Goal: Information Seeking & Learning: Learn about a topic

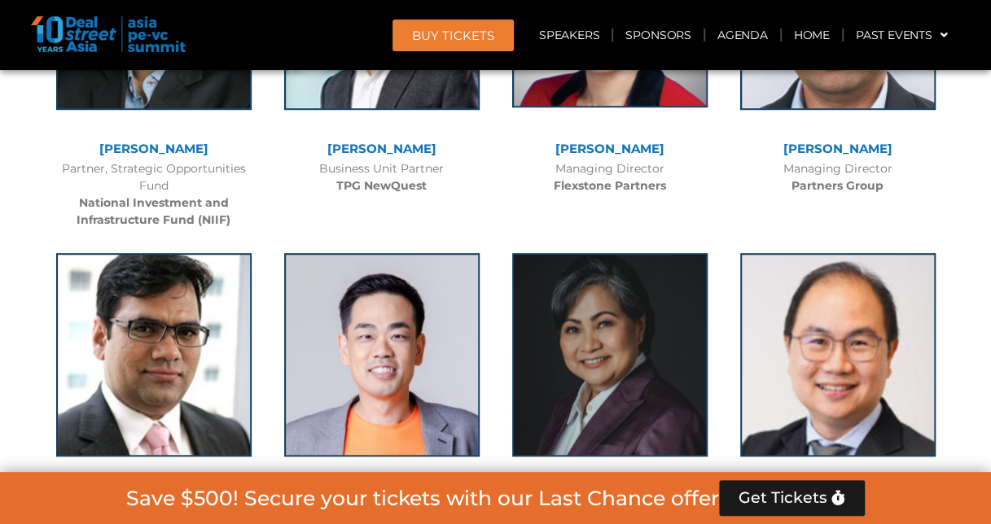
scroll to position [3093, 0]
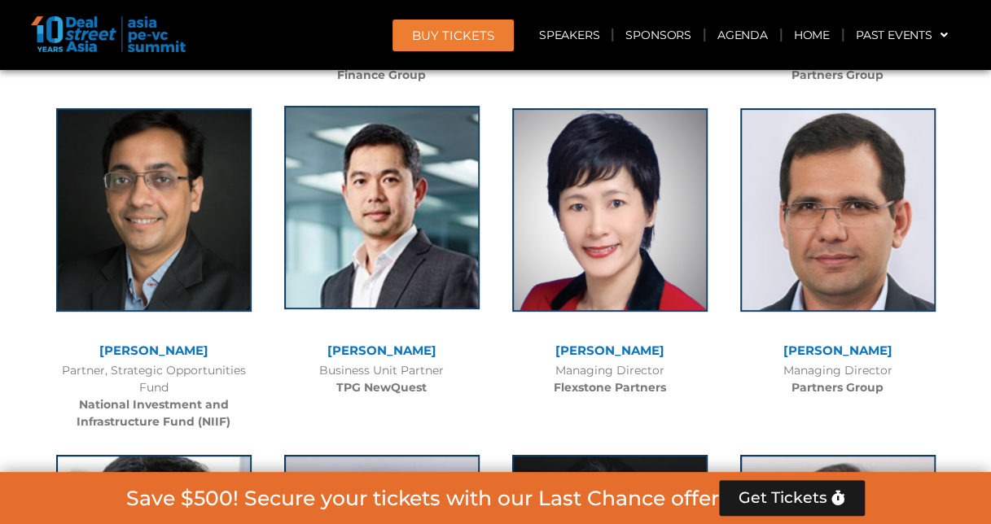
click at [402, 291] on img at bounding box center [381, 207] width 195 height 203
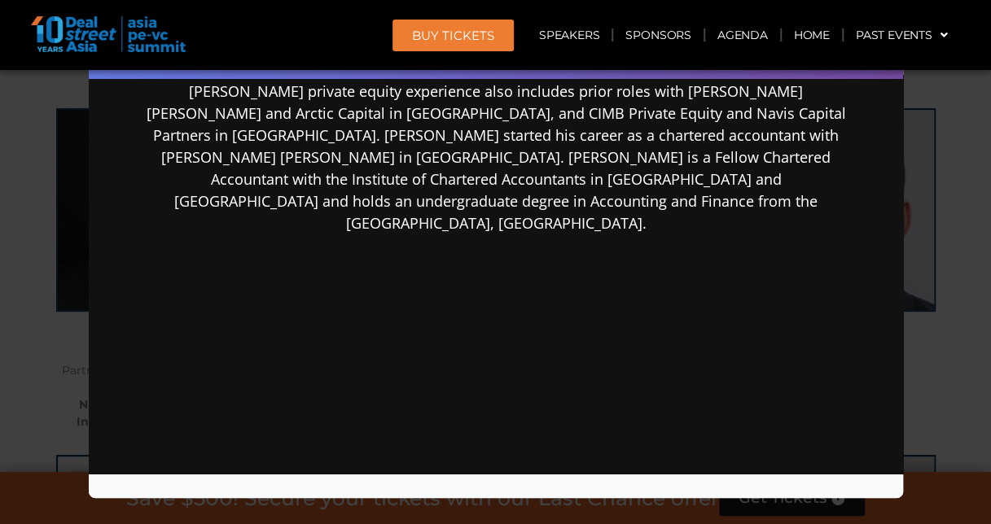
scroll to position [449, 0]
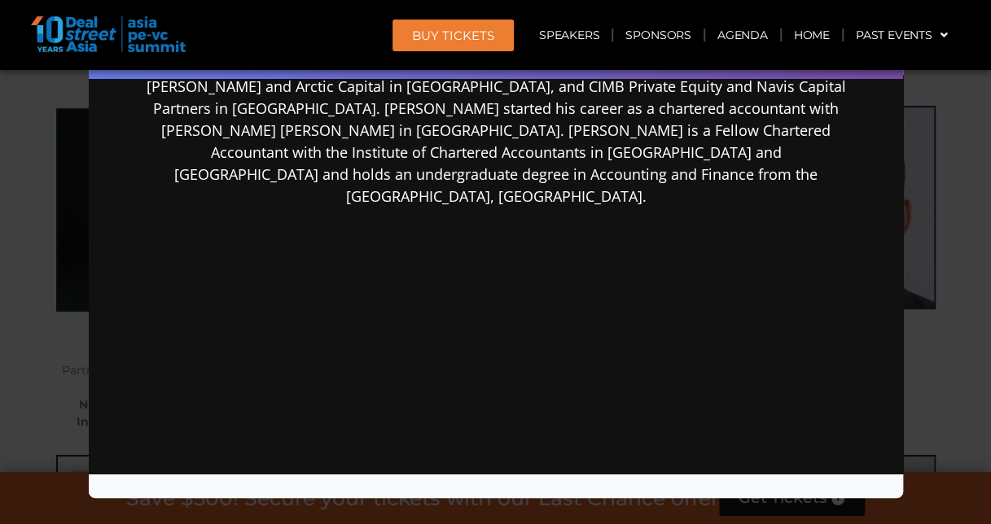
drag, startPoint x: 932, startPoint y: 193, endPoint x: 920, endPoint y: 179, distance: 18.5
click at [932, 192] on div "Speaker Profile ×" at bounding box center [495, 262] width 991 height 524
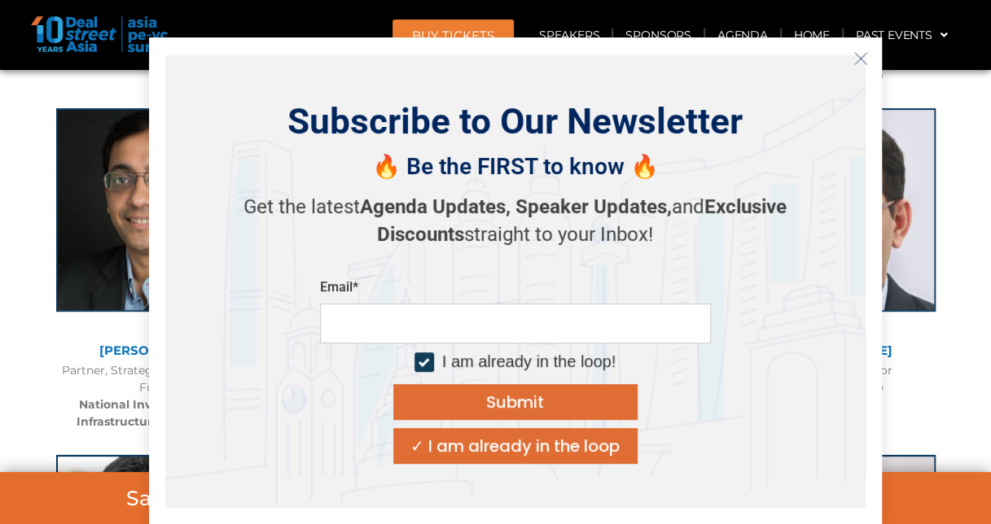
click at [865, 61] on icon "Close" at bounding box center [860, 58] width 15 height 15
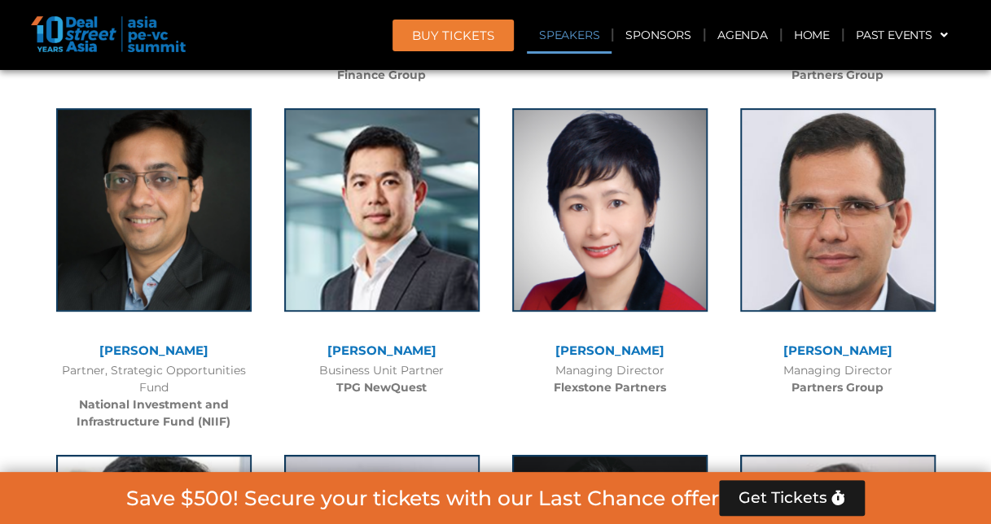
click at [580, 35] on link "Speakers" at bounding box center [569, 34] width 85 height 37
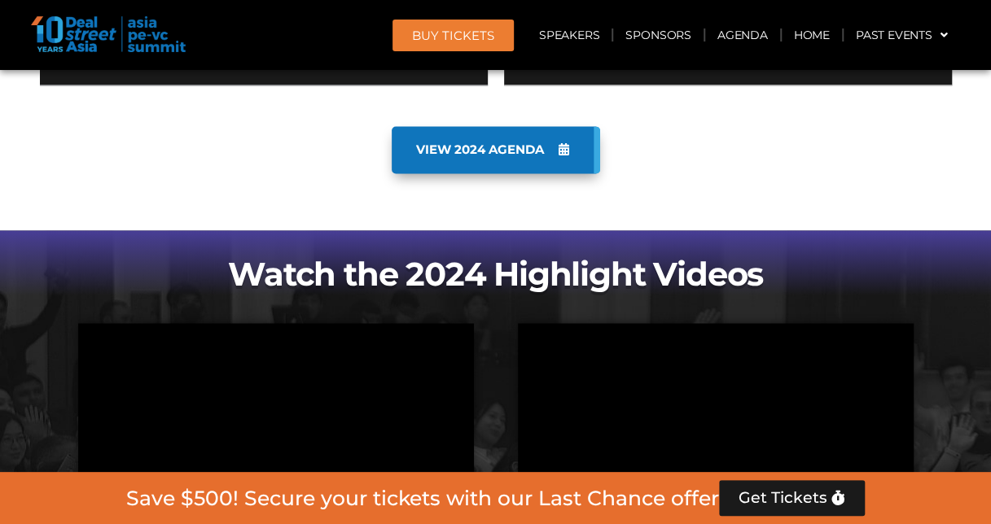
scroll to position [1140, 0]
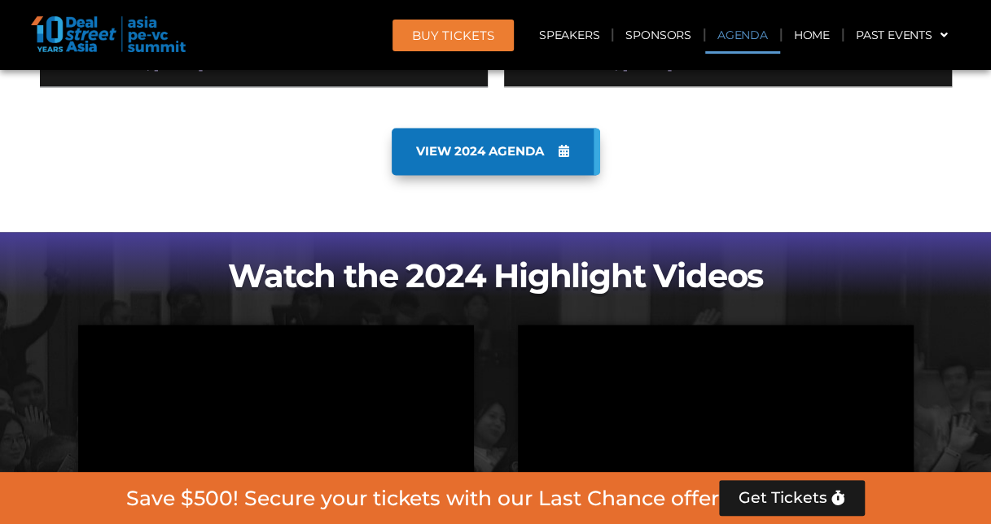
click at [562, 160] on link "VIEW 2024 AGENDA" at bounding box center [496, 151] width 208 height 47
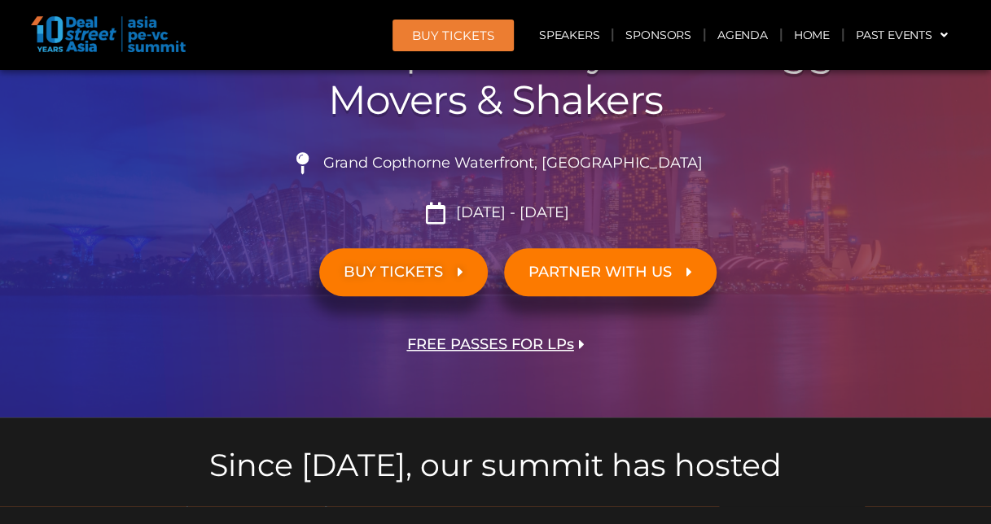
scroll to position [244, 0]
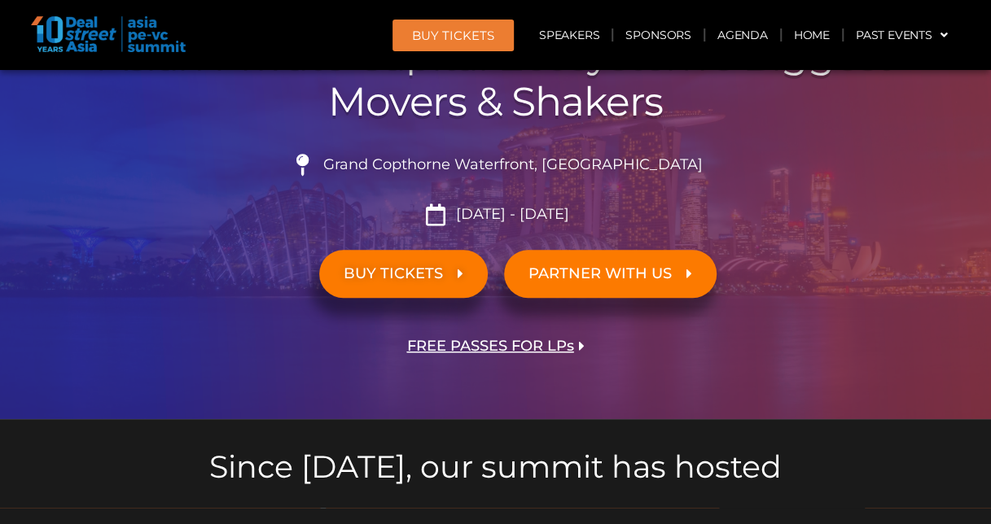
click at [453, 275] on span "BUY TICKETS" at bounding box center [403, 273] width 120 height 15
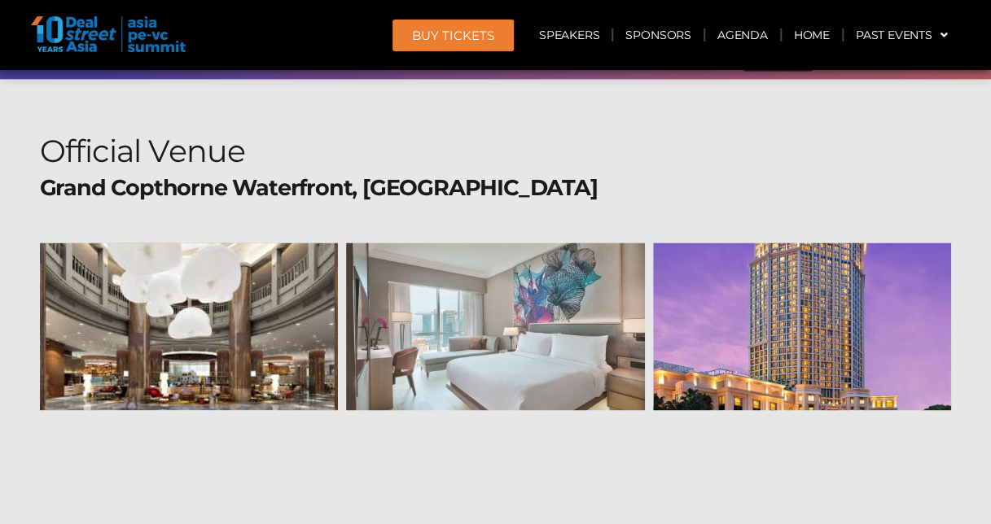
scroll to position [15920, 0]
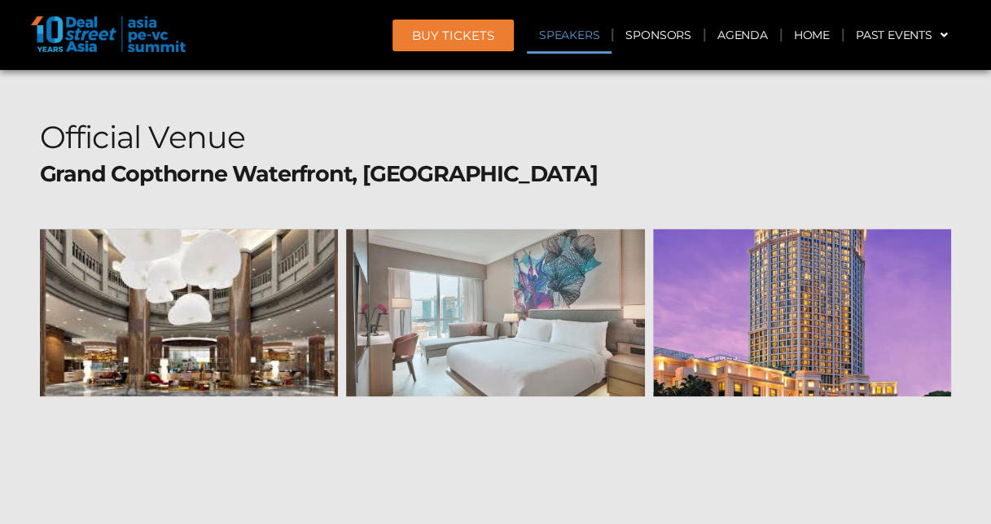
click at [575, 37] on link "Speakers" at bounding box center [569, 34] width 85 height 37
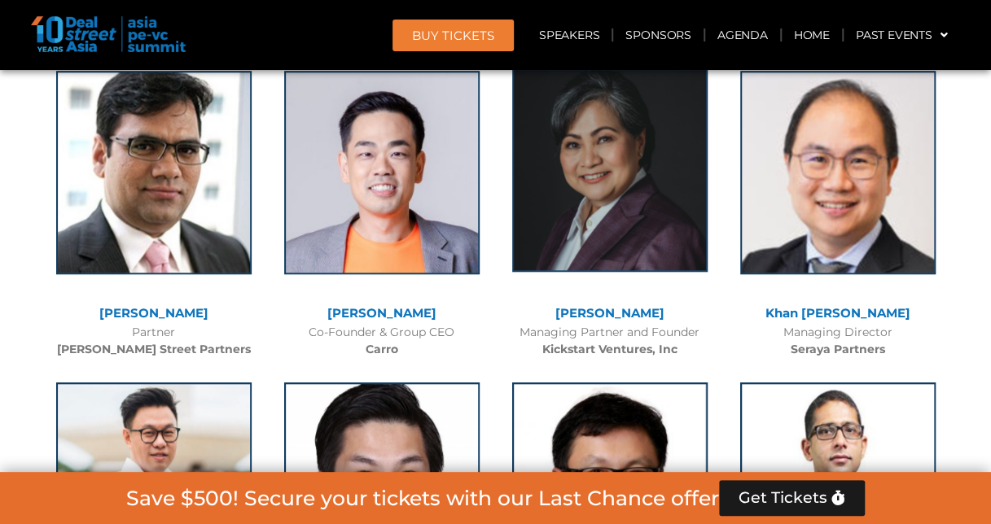
scroll to position [3647, 0]
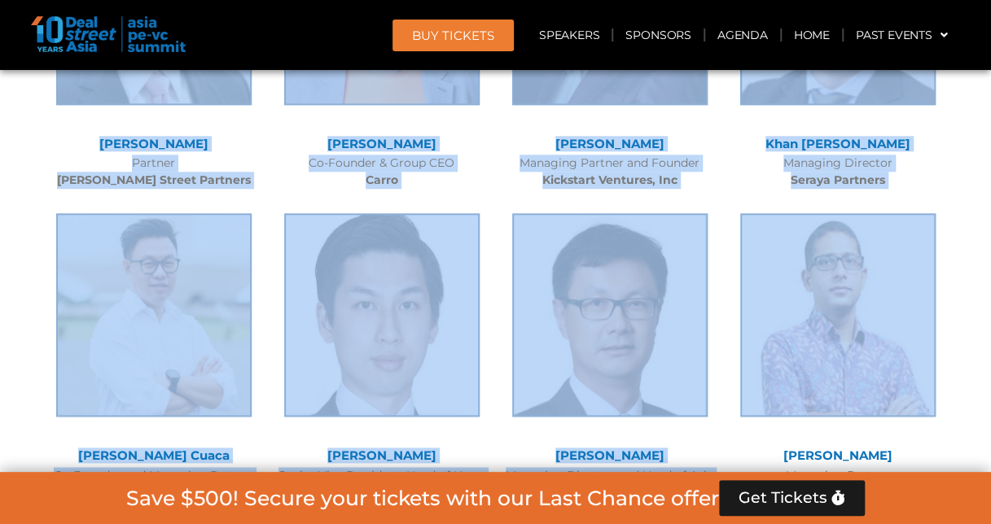
drag, startPoint x: 990, startPoint y: 116, endPoint x: 991, endPoint y: 221, distance: 105.0
drag, startPoint x: 991, startPoint y: 221, endPoint x: 974, endPoint y: 129, distance: 92.8
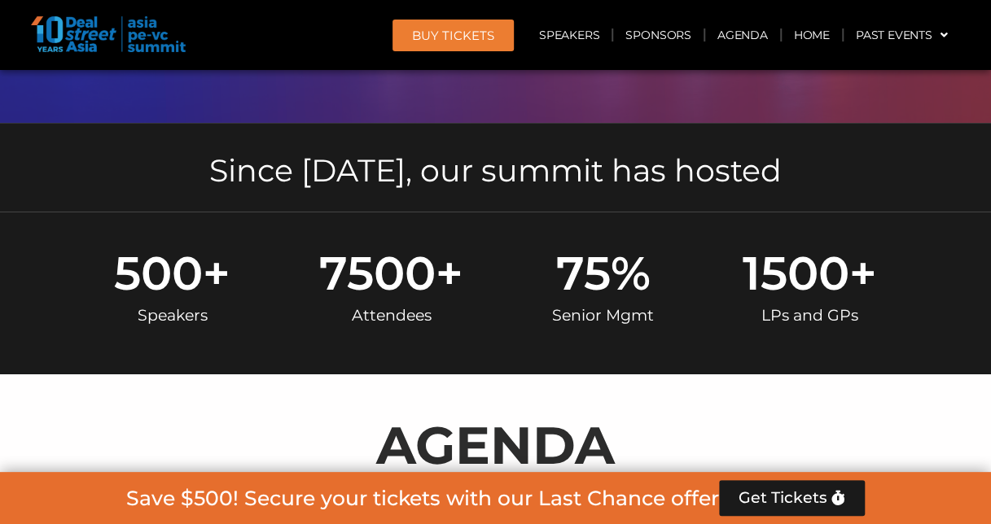
scroll to position [0, 0]
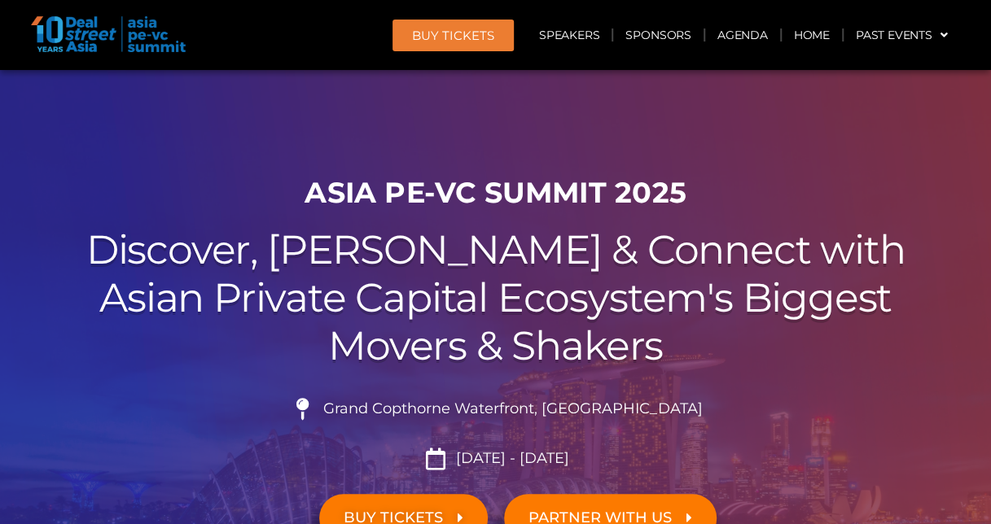
click at [885, 160] on div at bounding box center [495, 366] width 991 height 593
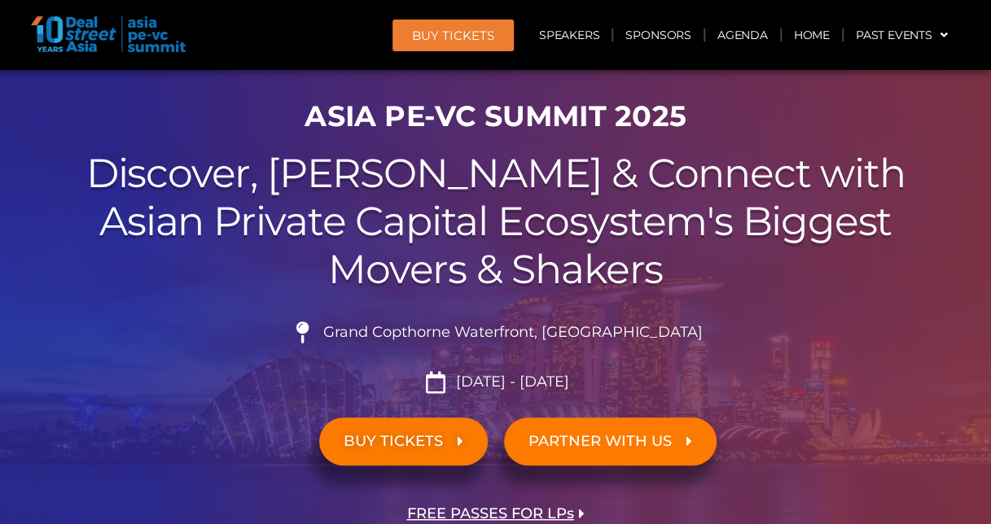
scroll to position [163, 0]
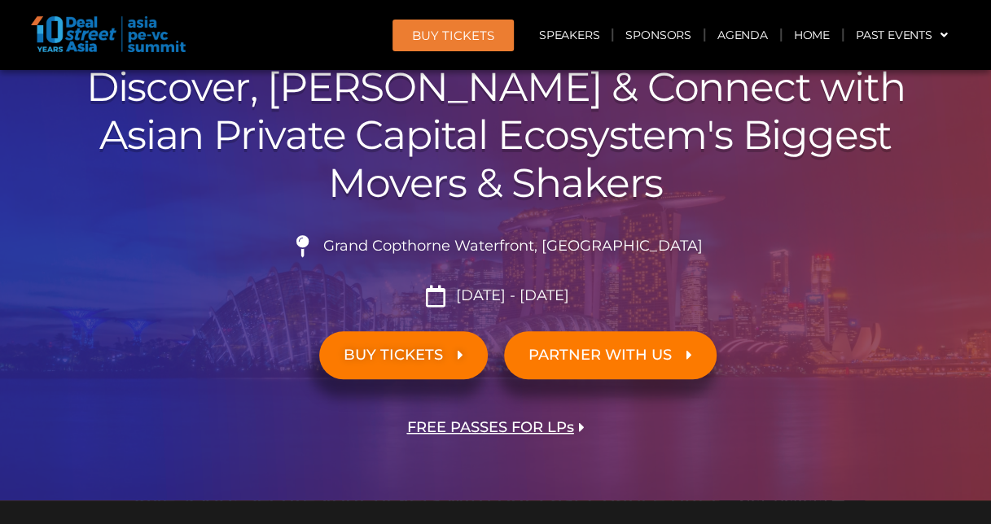
click at [560, 364] on link "PARTNER WITH US" at bounding box center [610, 355] width 212 height 48
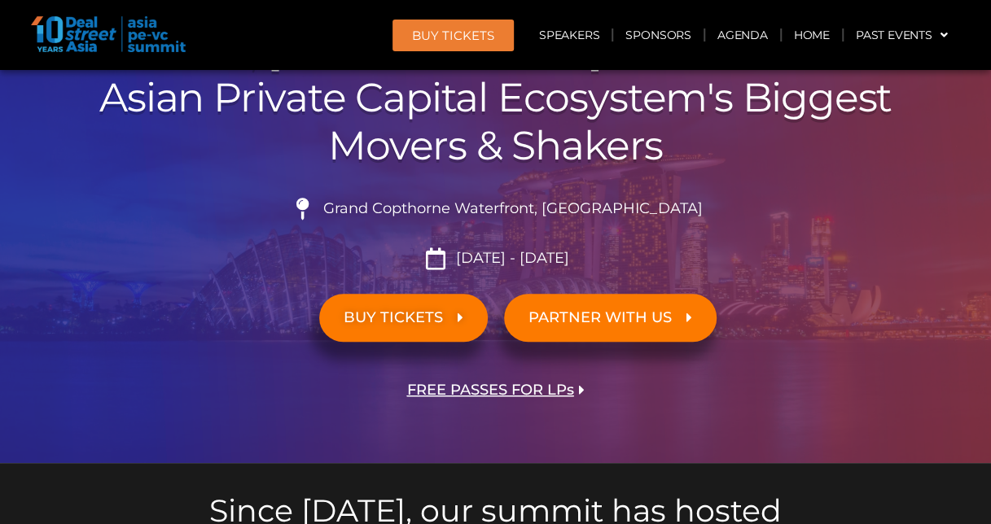
scroll to position [0, 0]
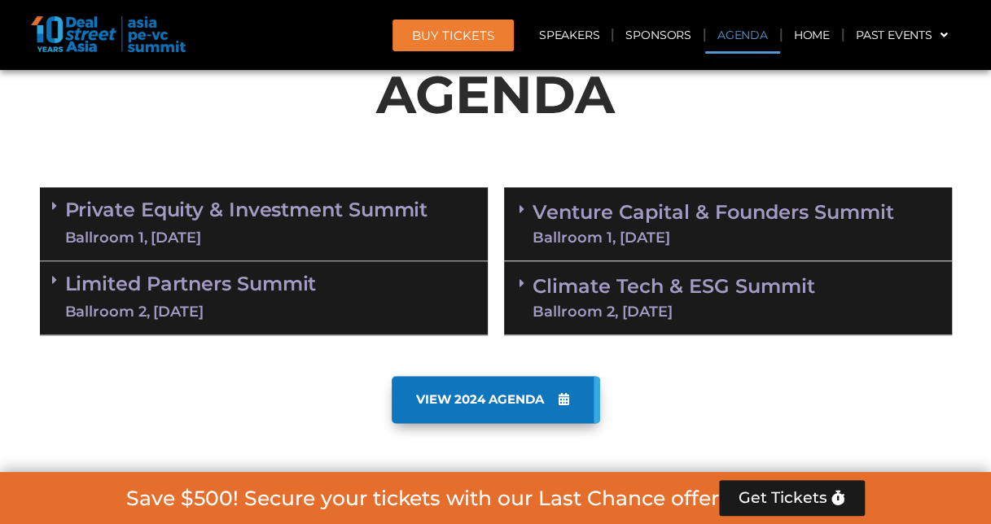
scroll to position [895, 0]
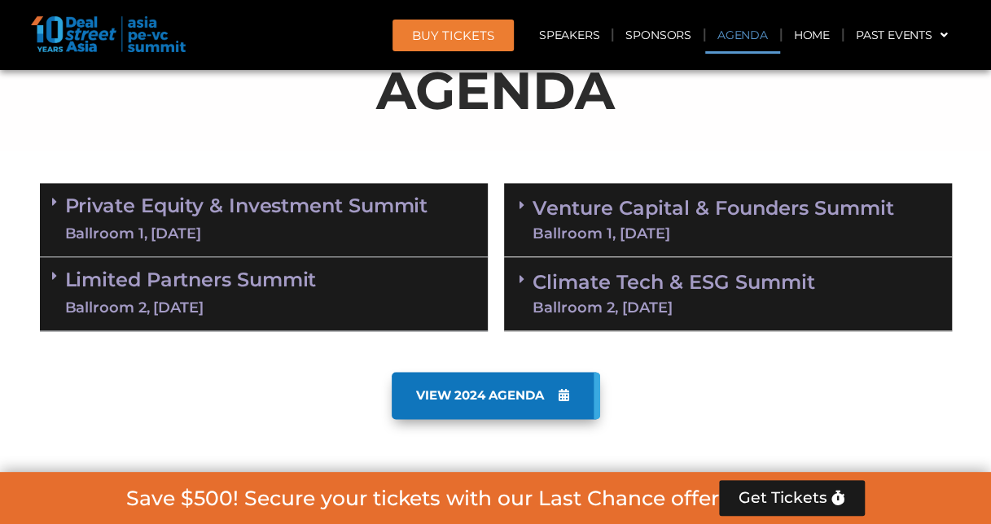
click at [90, 203] on link "Private Equity & Investment Summit Ballroom 1, 10 Sept" at bounding box center [246, 219] width 363 height 49
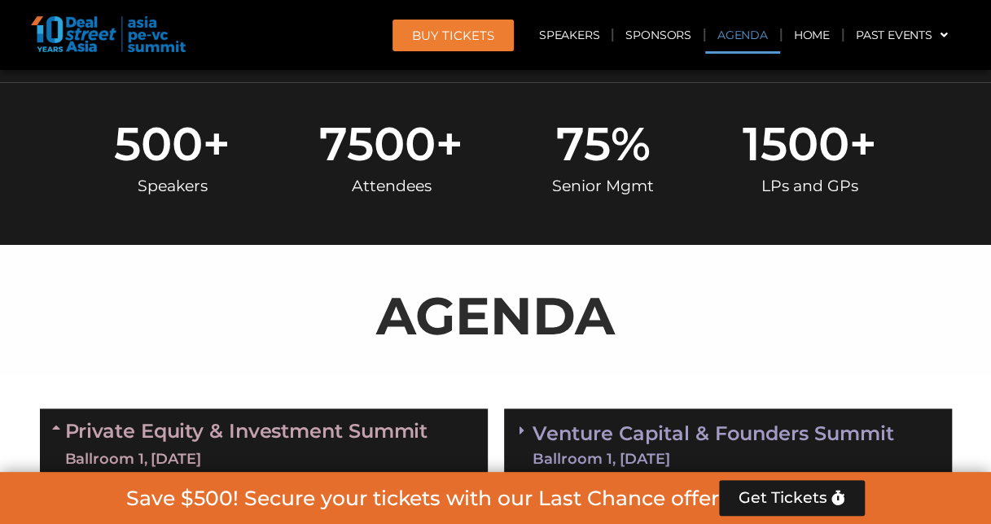
scroll to position [914, 0]
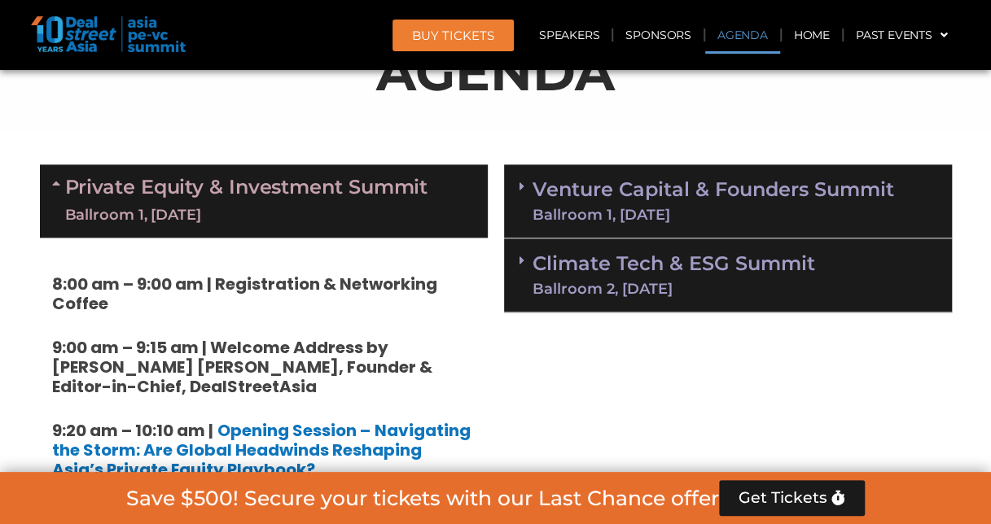
click at [52, 181] on icon at bounding box center [58, 183] width 13 height 13
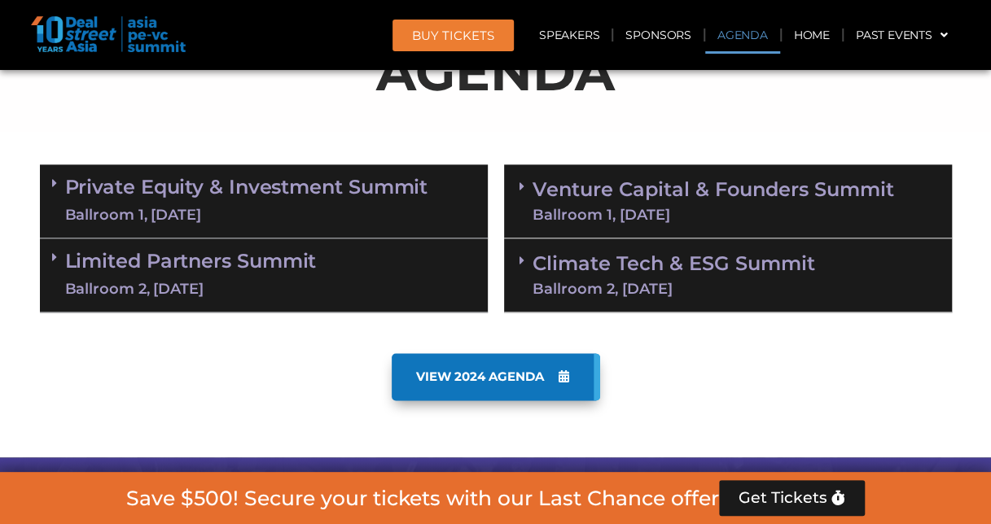
click at [57, 257] on span at bounding box center [58, 258] width 13 height 14
